Goal: Find contact information

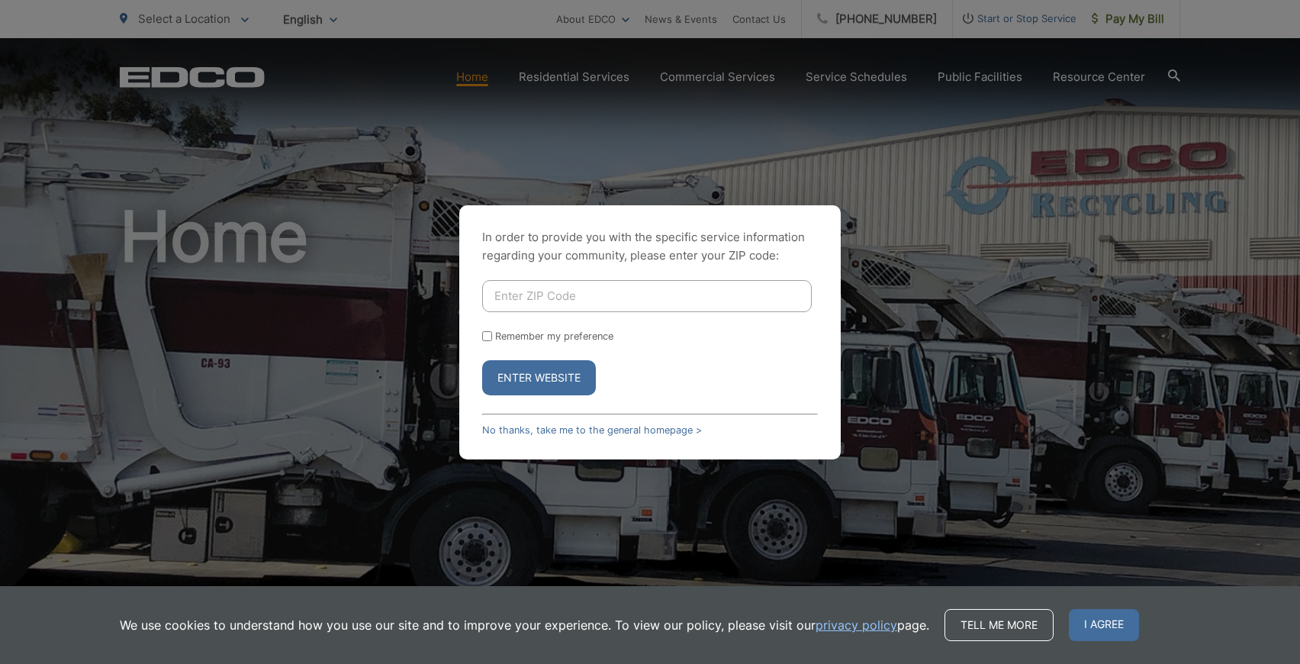
click at [526, 291] on input "Enter ZIP Code" at bounding box center [647, 296] width 330 height 32
click at [531, 292] on input "Enter ZIP Code" at bounding box center [647, 296] width 330 height 32
type input "92075"
click at [555, 380] on button "Enter Website" at bounding box center [539, 377] width 114 height 35
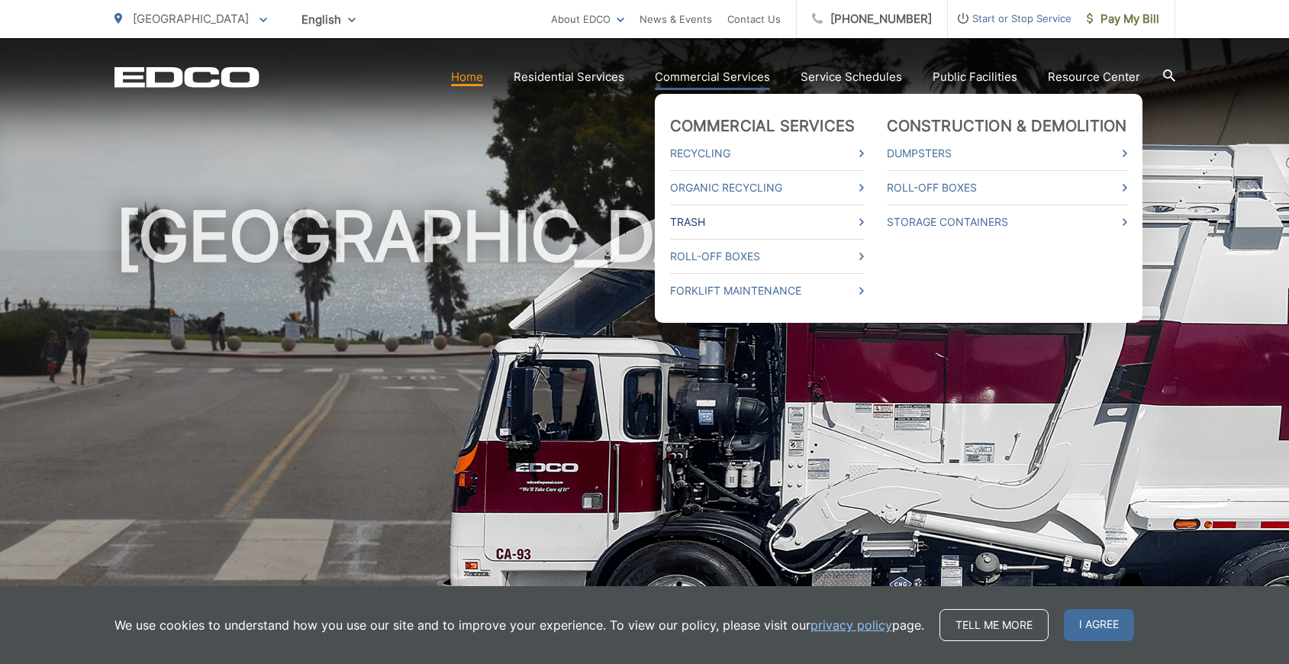
click at [731, 230] on link "Trash" at bounding box center [767, 222] width 194 height 18
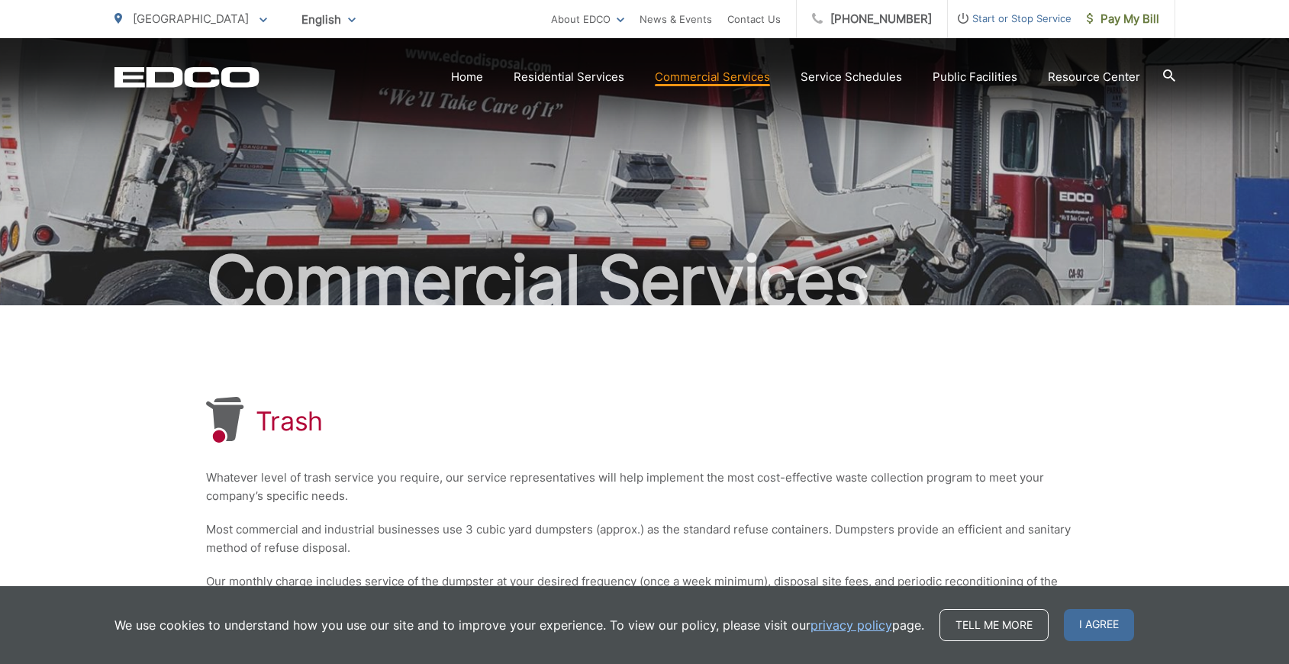
click at [768, 309] on div "Trash Whatever level of trash service you require, our service representatives …" at bounding box center [644, 533] width 877 height 456
click at [781, 12] on link "Contact Us" at bounding box center [753, 19] width 53 height 18
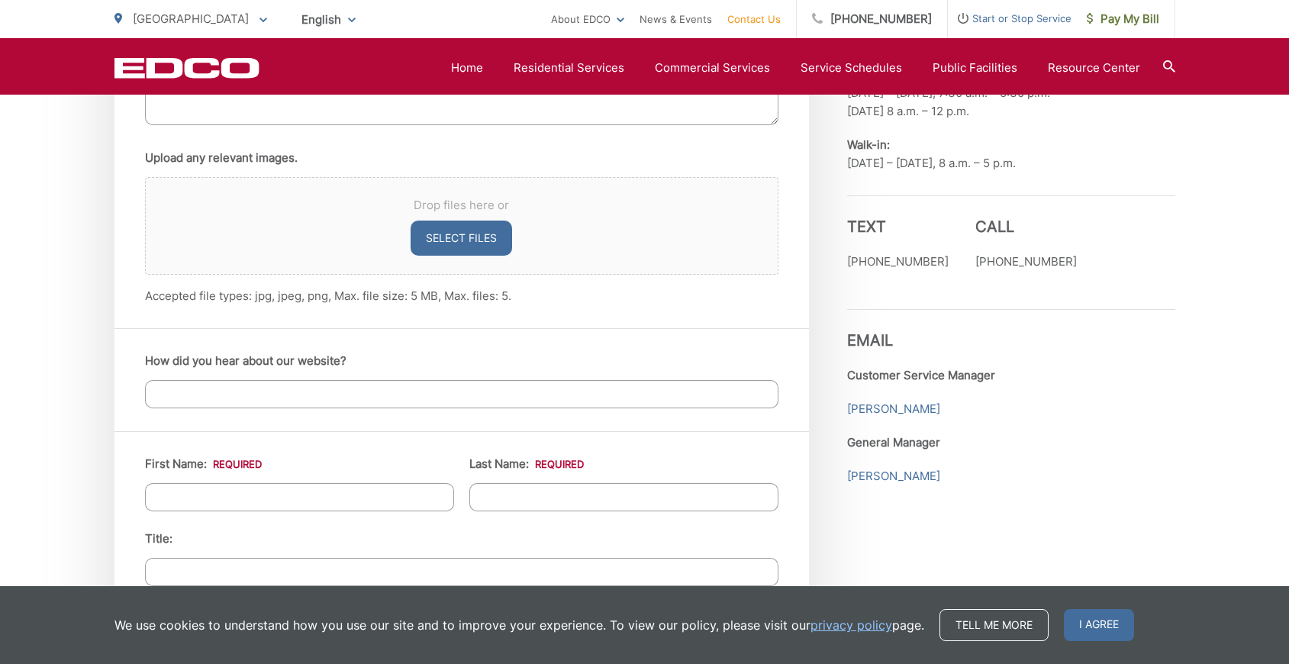
scroll to position [1102, 0]
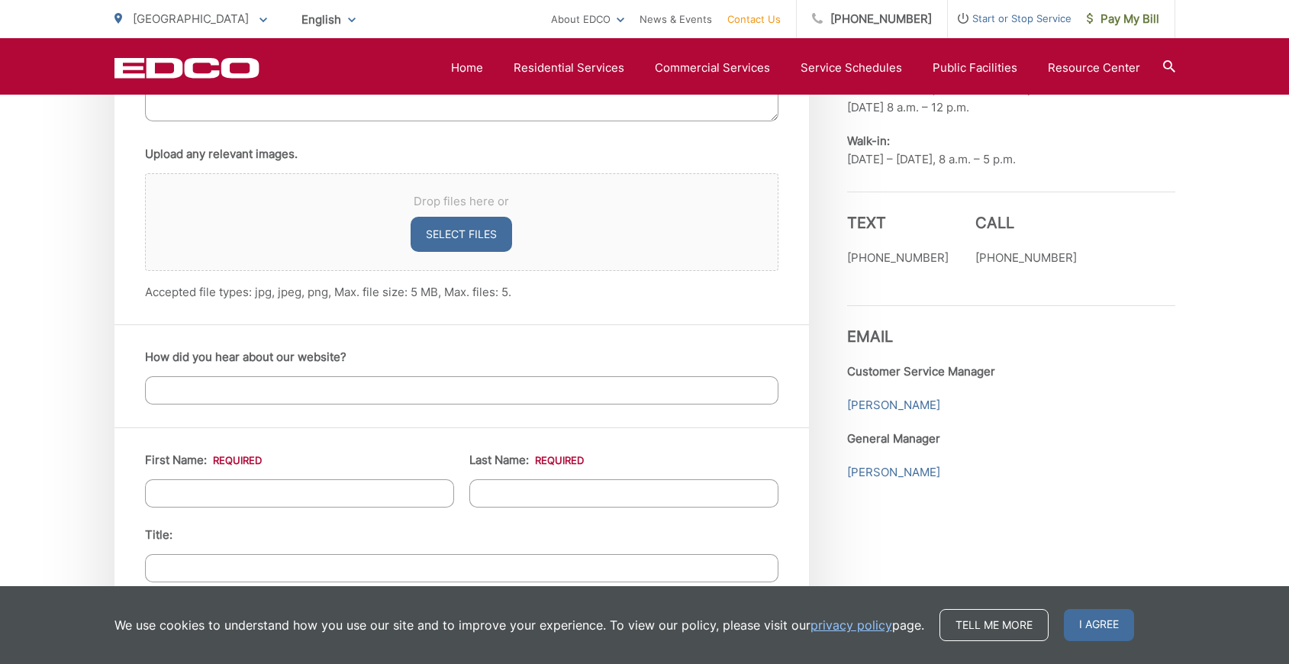
drag, startPoint x: 866, startPoint y: 345, endPoint x: 839, endPoint y: 200, distance: 147.4
click at [839, 200] on div "Entry Status None In Progress Completed Current Location Alpine Bonita Bonsall …" at bounding box center [644, 501] width 1061 height 1924
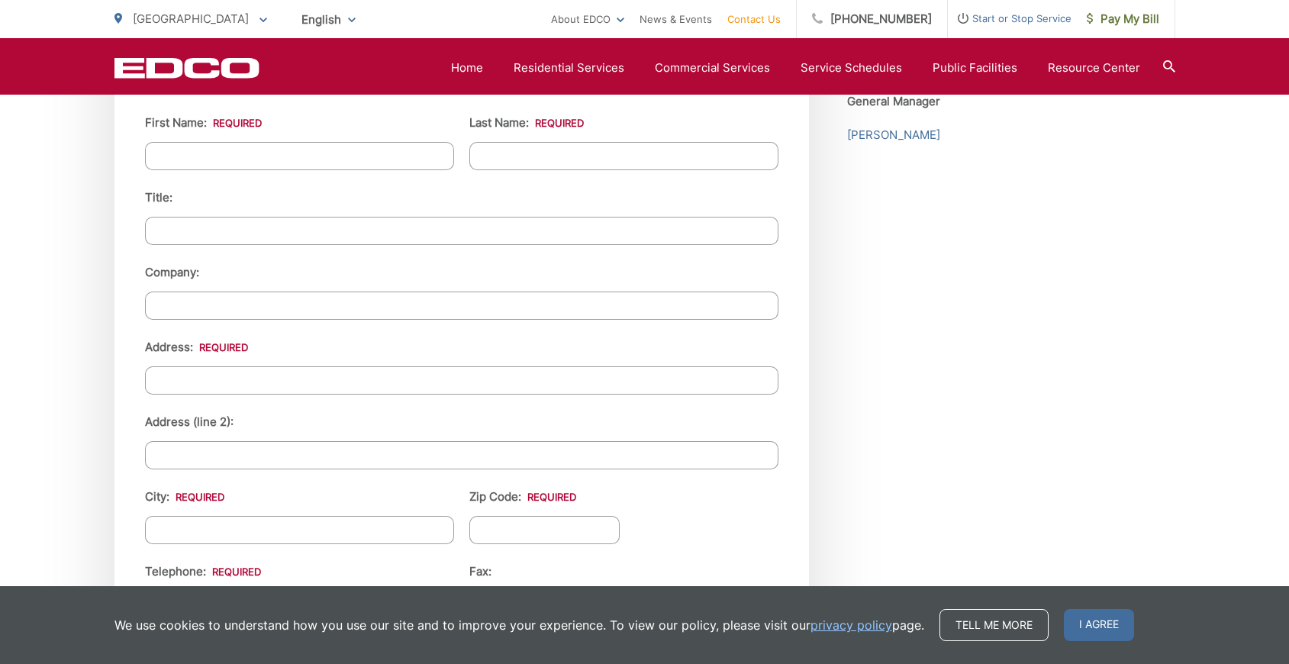
scroll to position [1363, 0]
